Goal: Complete application form: Complete application form

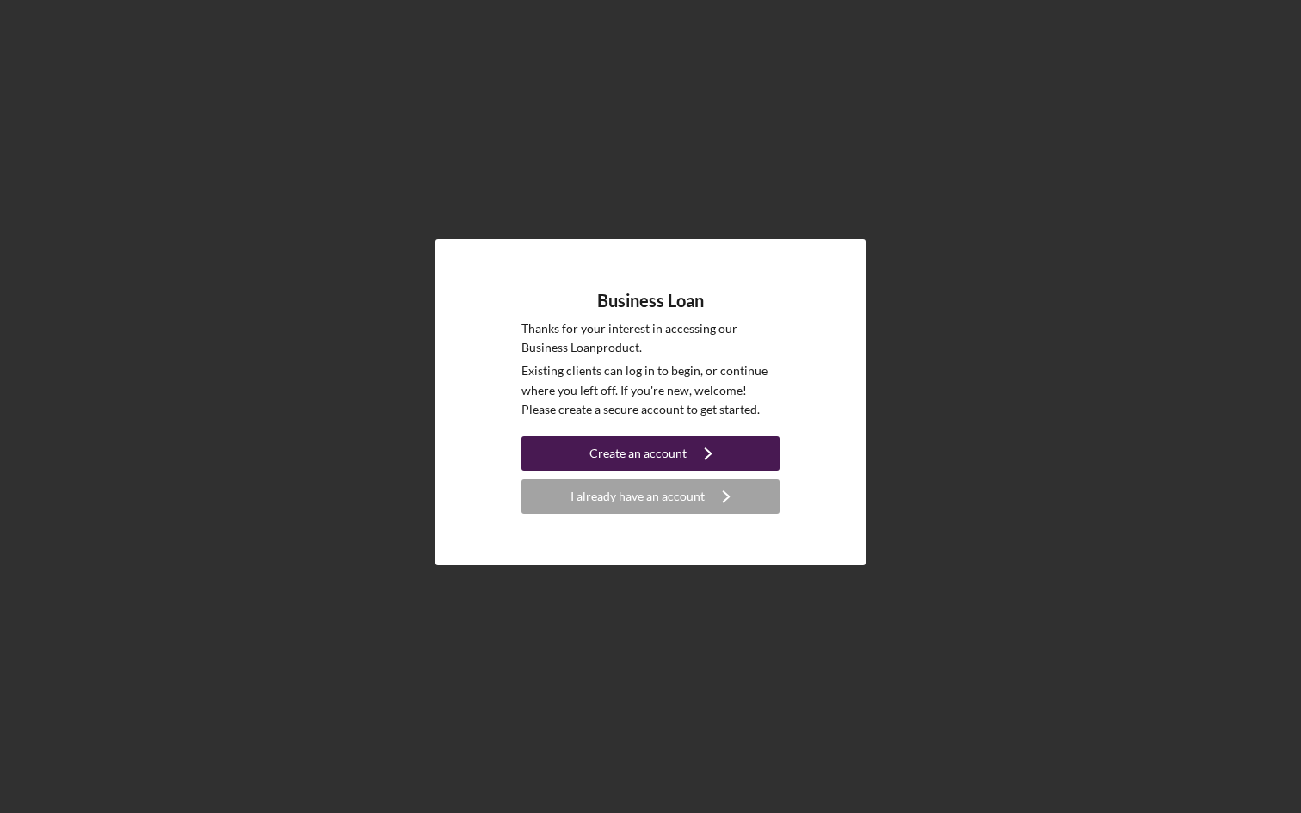
click at [622, 448] on div "Create an account" at bounding box center [638, 453] width 97 height 34
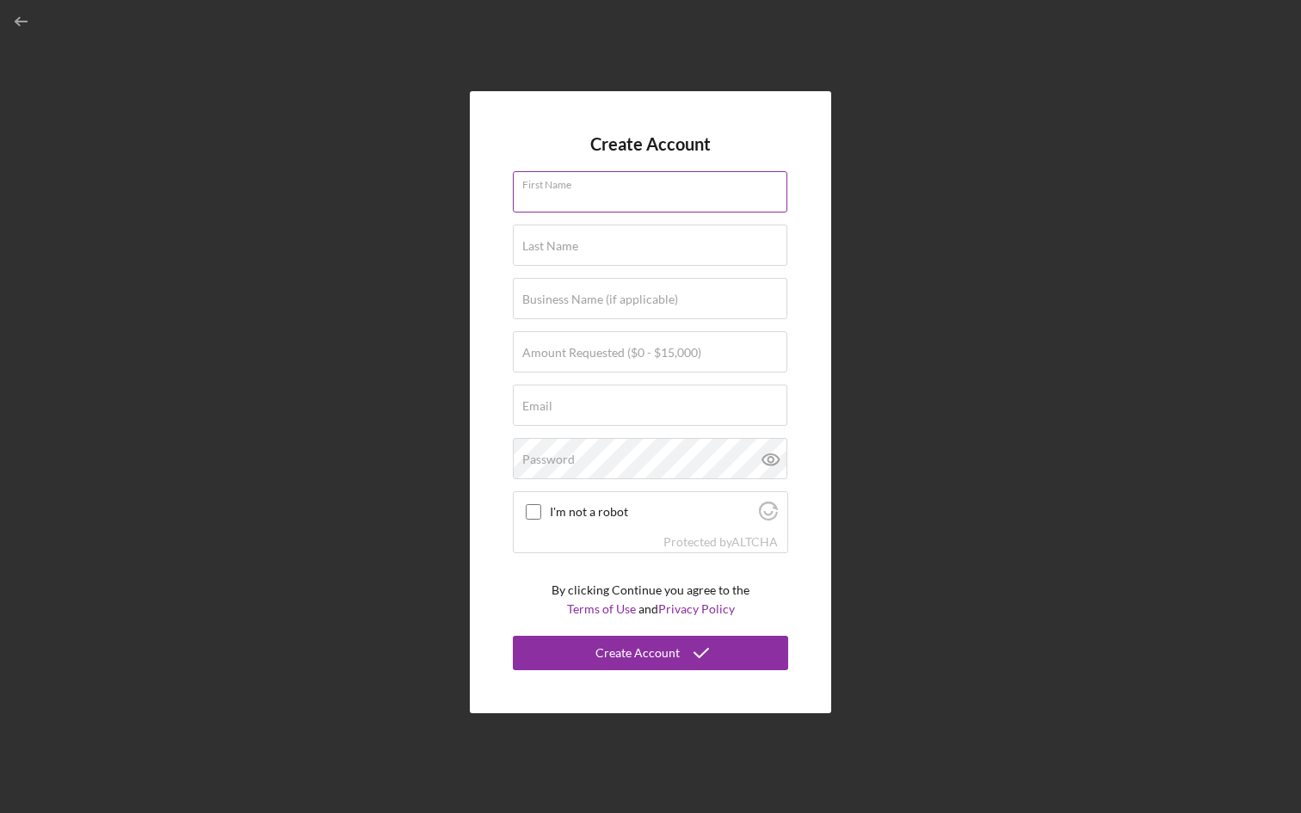
click at [600, 201] on input "First Name" at bounding box center [650, 191] width 275 height 41
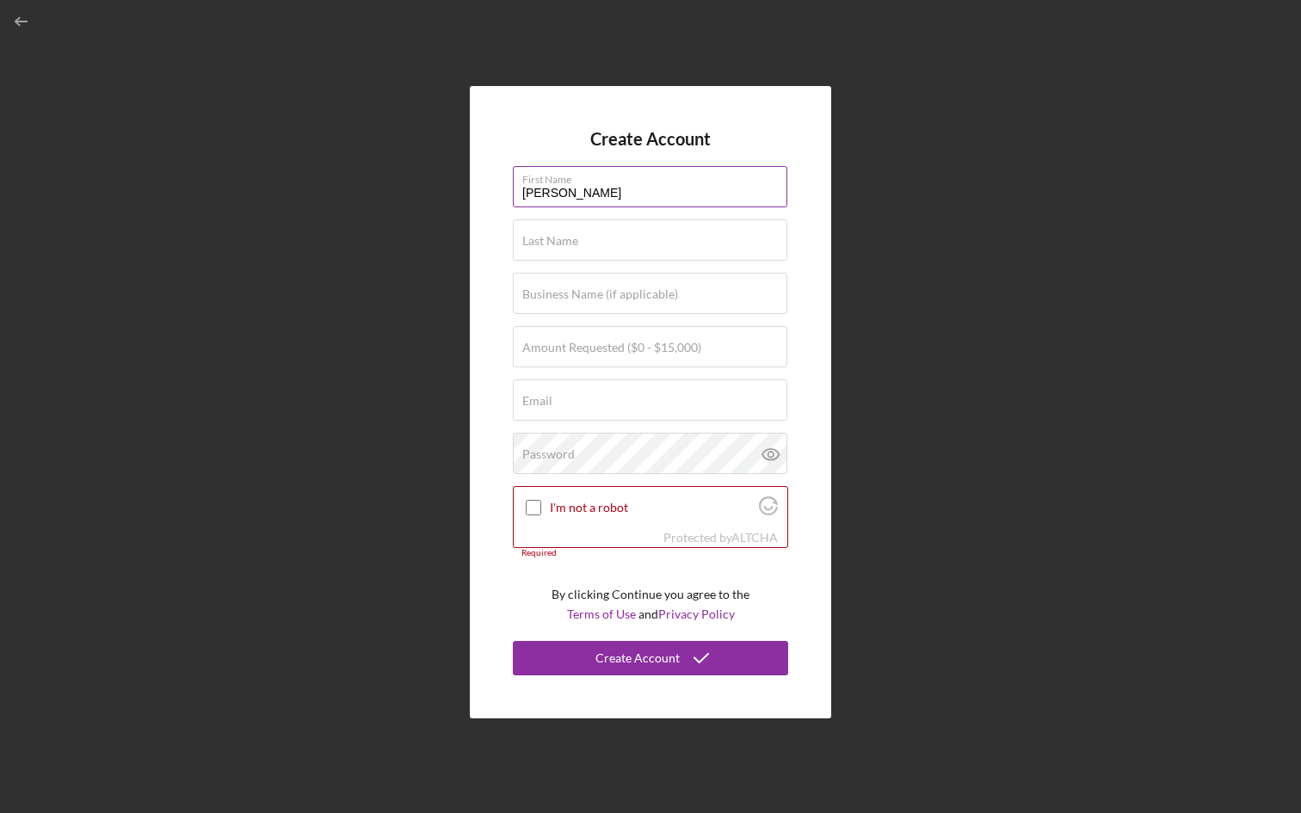
type input "[PERSON_NAME]"
click at [513, 641] on button "Create Account" at bounding box center [650, 658] width 275 height 34
click at [615, 232] on div "Last Name Required" at bounding box center [650, 240] width 275 height 43
type input "h"
type input "Hu"
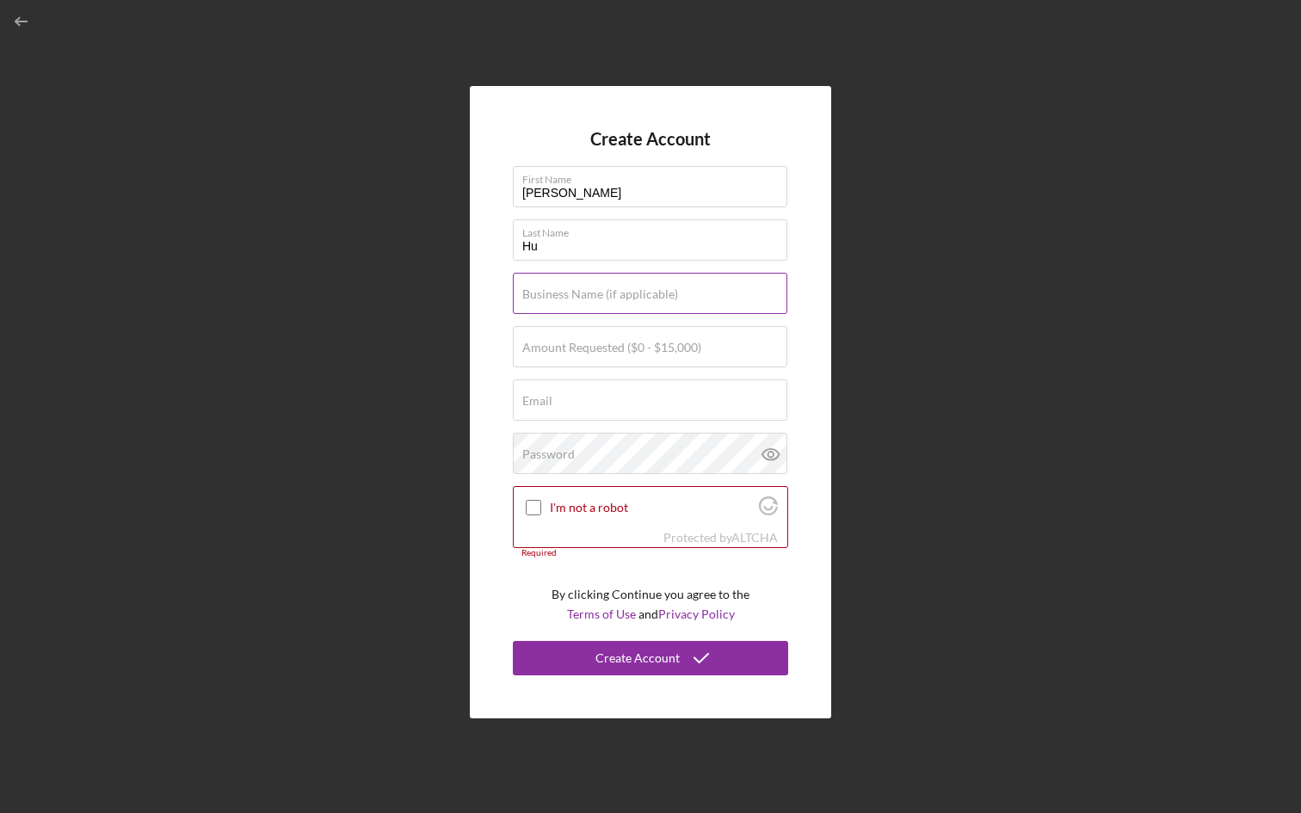
click at [581, 292] on label "Business Name (if applicable)" at bounding box center [600, 294] width 156 height 14
click at [581, 292] on input "Business Name (if applicable)" at bounding box center [650, 293] width 275 height 41
type input "piadamore"
click at [573, 350] on label "Amount Requested ($0 - $15,000)" at bounding box center [611, 348] width 179 height 14
click at [573, 350] on input "Amount Requested ($0 - $15,000)" at bounding box center [650, 346] width 275 height 41
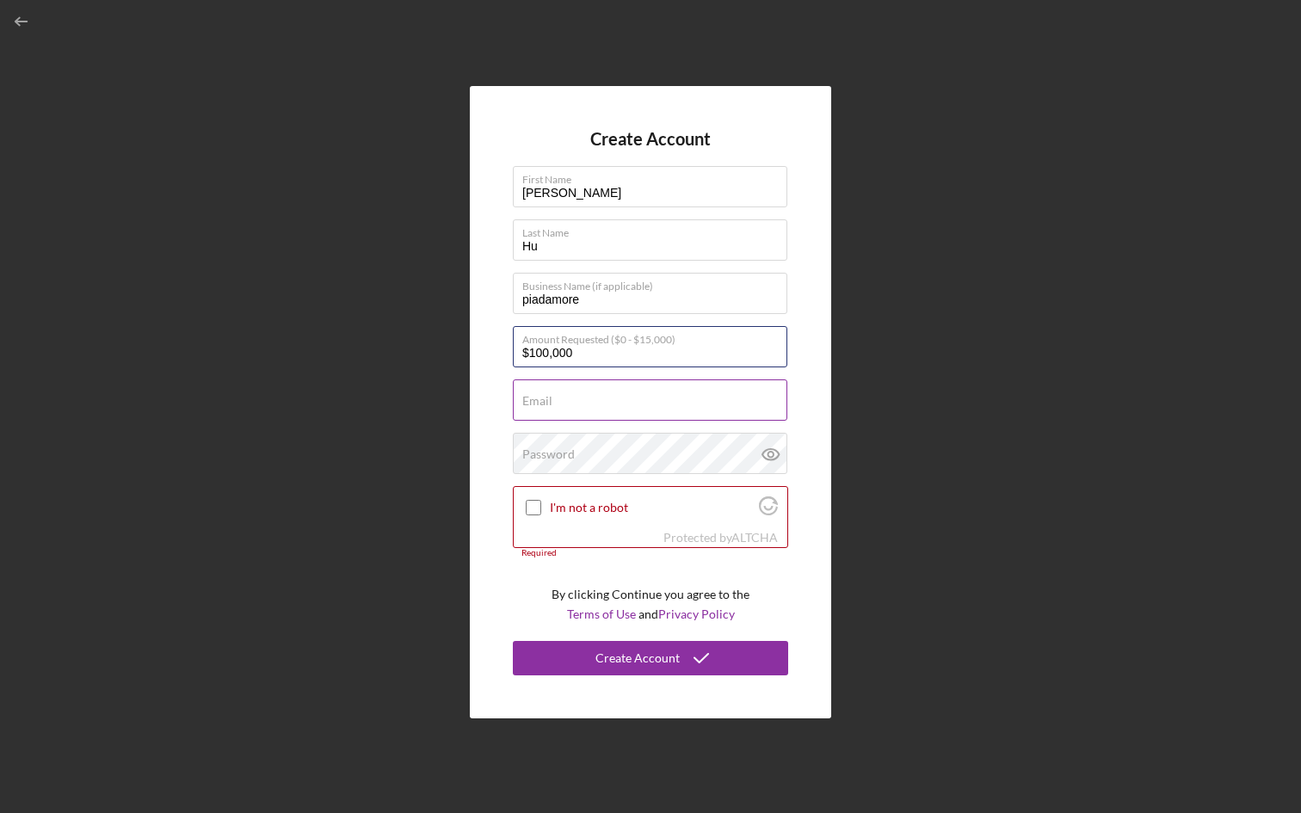
type input "$100,000"
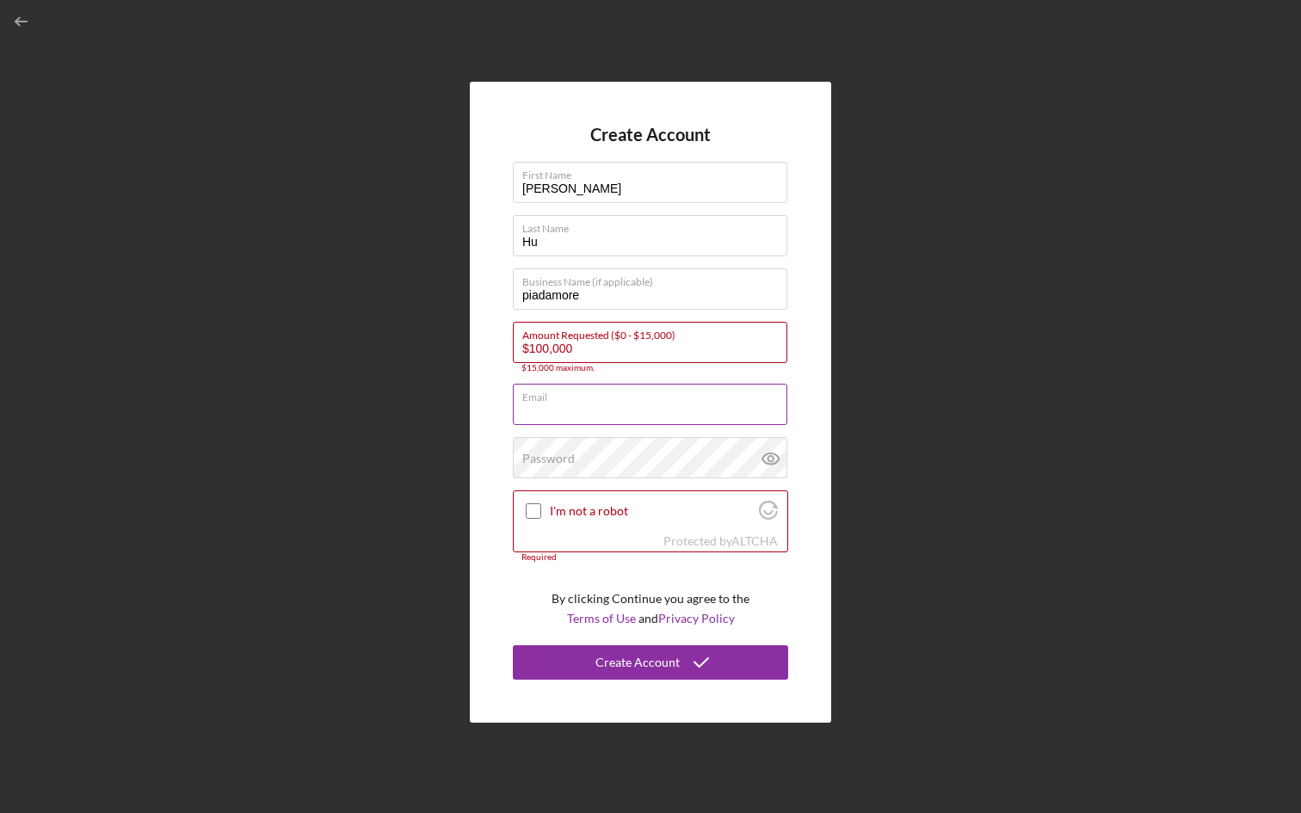
click at [582, 417] on input "Email" at bounding box center [650, 404] width 275 height 41
click at [21, 19] on icon "button" at bounding box center [22, 22] width 39 height 39
